Goal: Task Accomplishment & Management: Manage account settings

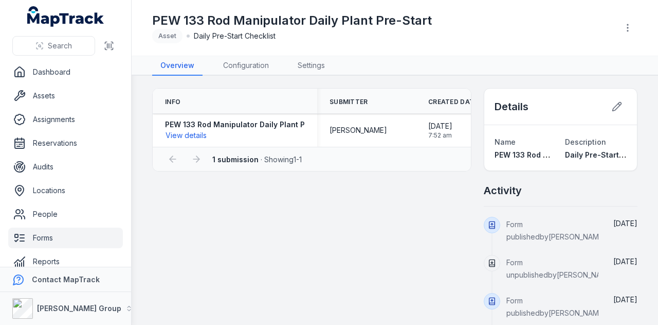
scroll to position [12, 0]
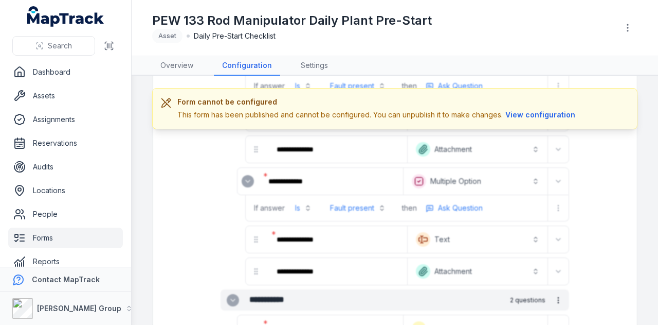
scroll to position [1912, 0]
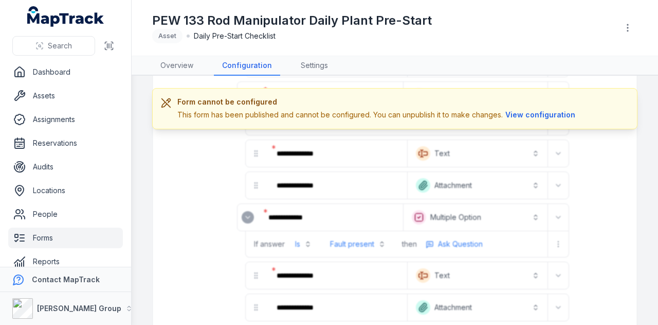
click at [53, 237] on link "Forms" at bounding box center [65, 237] width 115 height 21
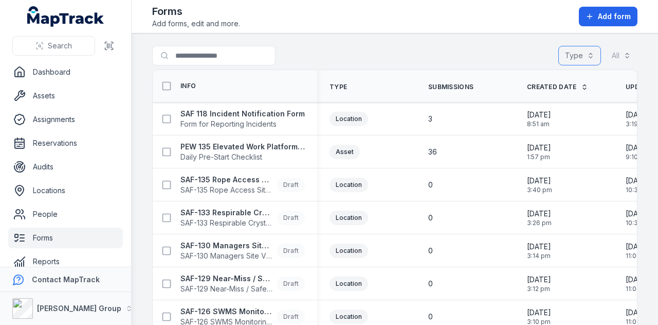
click at [582, 50] on button "Type" at bounding box center [580, 56] width 43 height 20
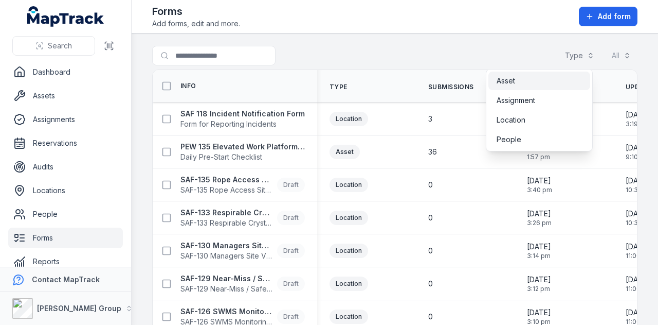
click at [545, 79] on div "Asset" at bounding box center [539, 81] width 85 height 10
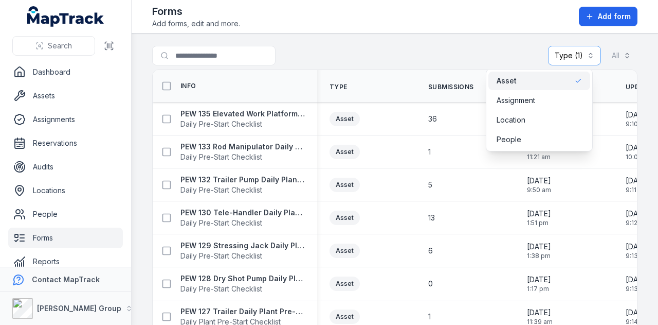
click at [471, 45] on main "Search for forms Type (1) ***** All Info Type Submissions Created Date Updated …" at bounding box center [395, 178] width 527 height 291
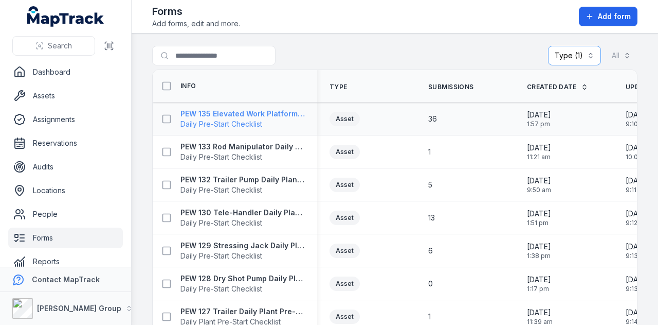
click at [277, 111] on strong "PEW 135 Elevated Work Platform Daily Pre-Start Checklist" at bounding box center [243, 114] width 124 height 10
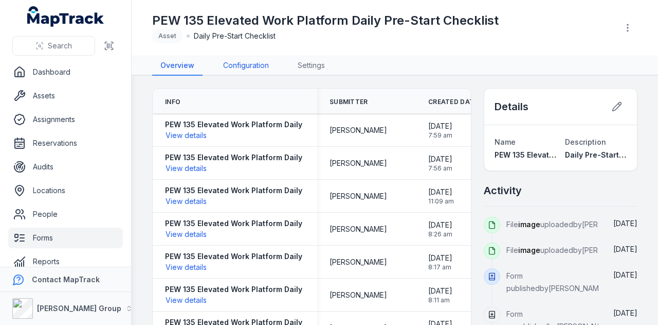
click at [255, 58] on link "Configuration" at bounding box center [246, 66] width 62 height 20
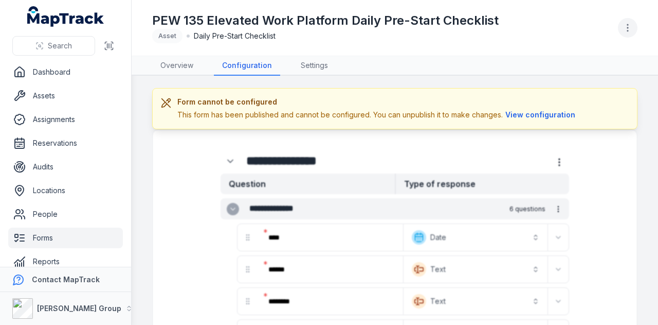
click at [627, 31] on icon "button" at bounding box center [628, 28] width 10 height 10
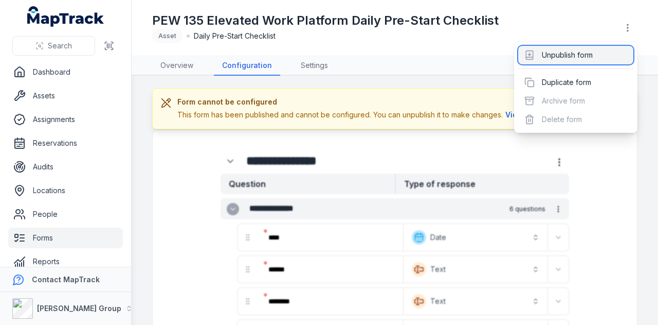
click at [595, 51] on div "Unpublish form" at bounding box center [576, 55] width 115 height 19
